Goal: Transaction & Acquisition: Purchase product/service

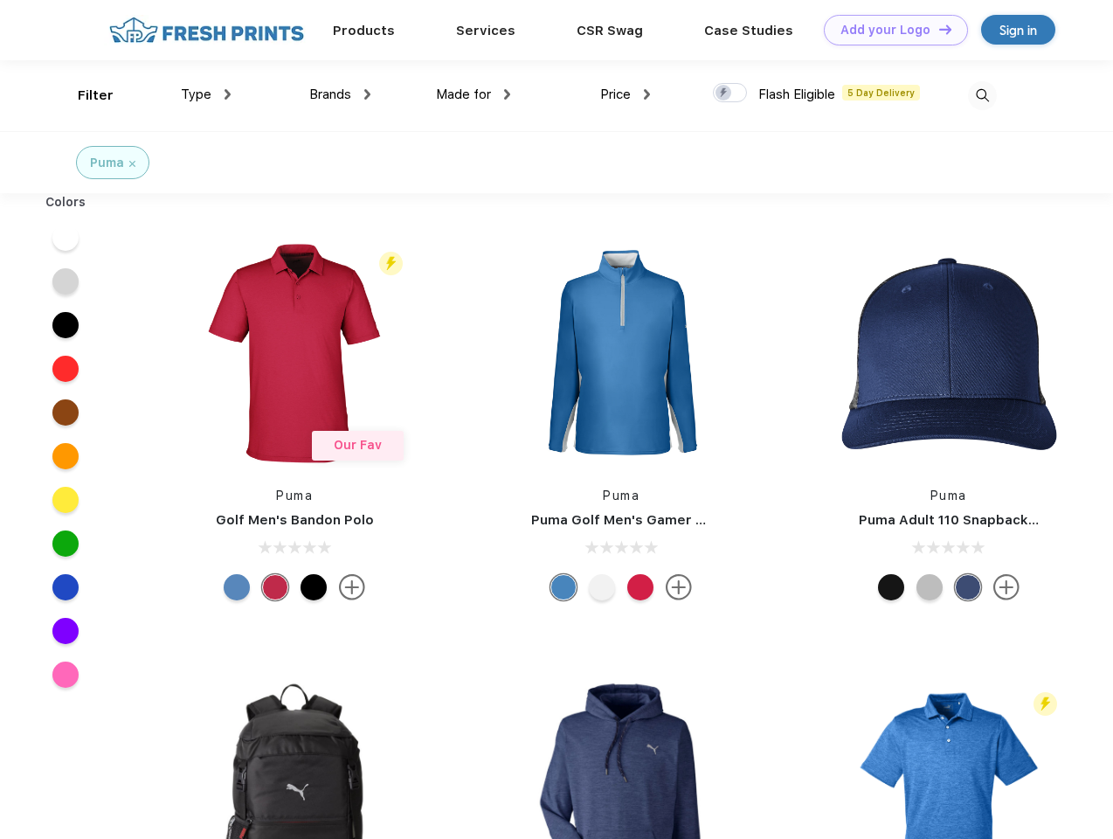
click at [889, 30] on link "Add your Logo Design Tool" at bounding box center [896, 30] width 144 height 31
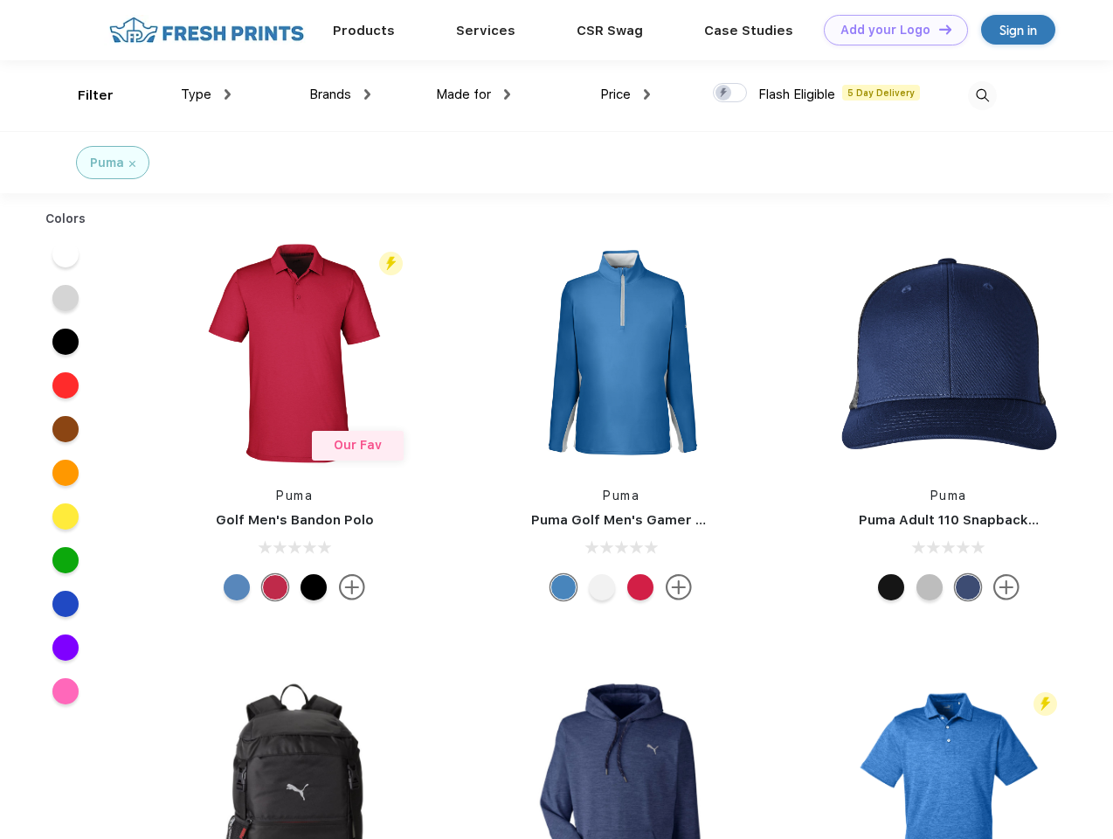
click at [0, 0] on div "Design Tool" at bounding box center [0, 0] width 0 height 0
click at [938, 29] on link "Add your Logo Design Tool" at bounding box center [896, 30] width 144 height 31
click at [84, 95] on div "Filter" at bounding box center [96, 96] width 36 height 20
click at [206, 94] on span "Type" at bounding box center [196, 95] width 31 height 16
click at [340, 94] on span "Brands" at bounding box center [330, 95] width 42 height 16
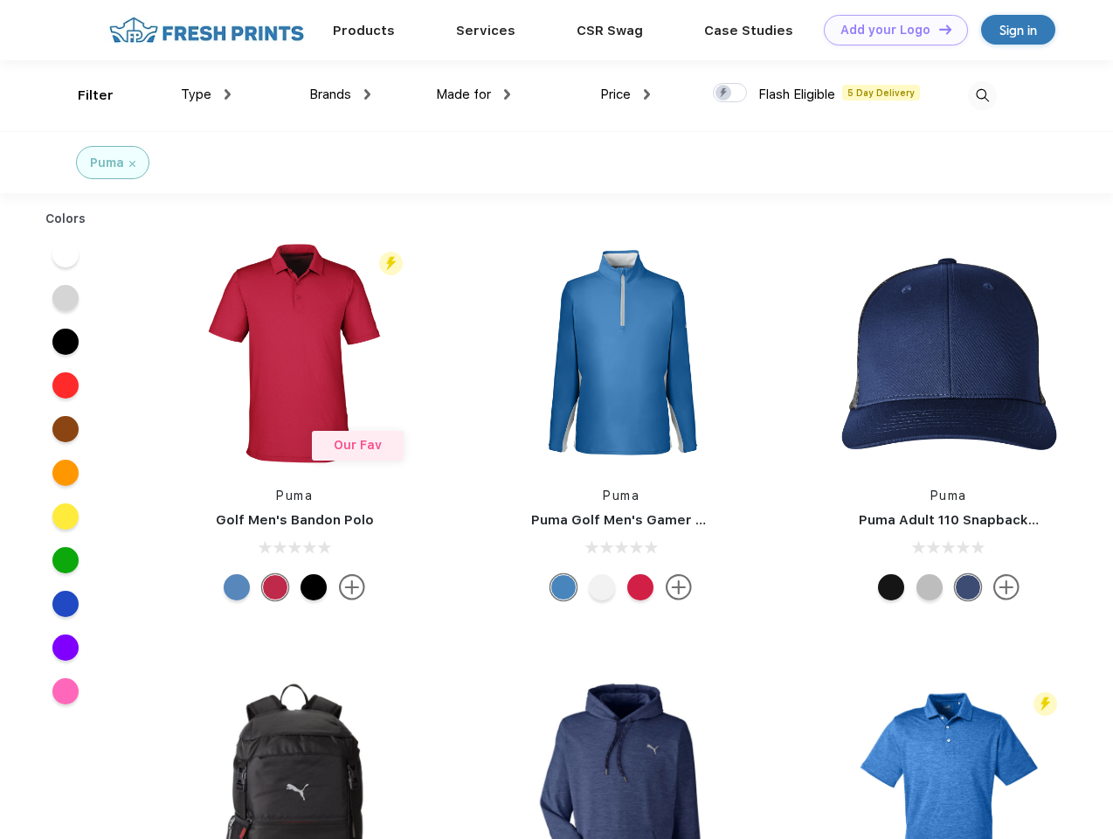
click at [474, 94] on span "Made for" at bounding box center [463, 95] width 55 height 16
click at [626, 94] on span "Price" at bounding box center [615, 95] width 31 height 16
click at [730, 93] on div at bounding box center [730, 92] width 34 height 19
click at [724, 93] on input "checkbox" at bounding box center [718, 87] width 11 height 11
click at [982, 95] on img at bounding box center [982, 95] width 29 height 29
